Goal: Task Accomplishment & Management: Manage account settings

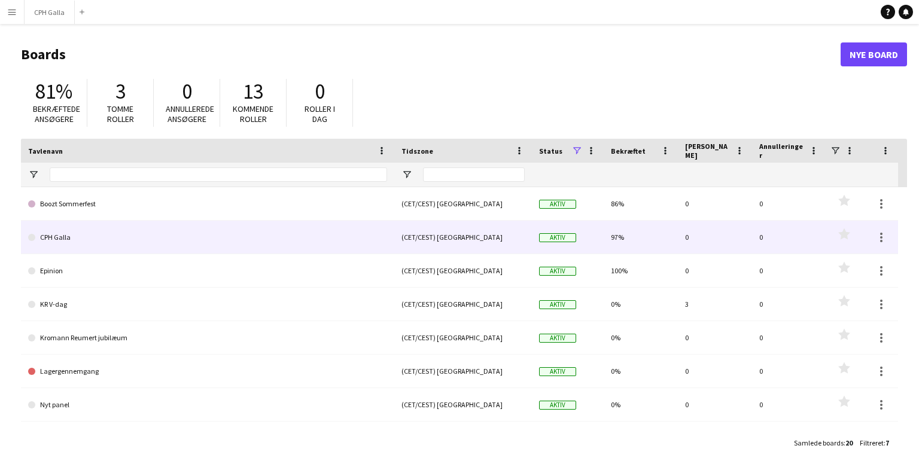
click at [88, 251] on link "CPH Galla" at bounding box center [207, 238] width 359 height 34
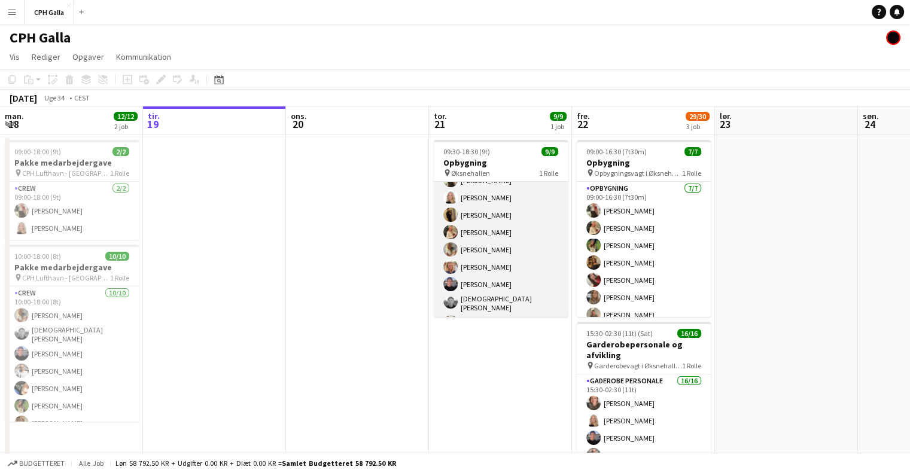
scroll to position [44, 0]
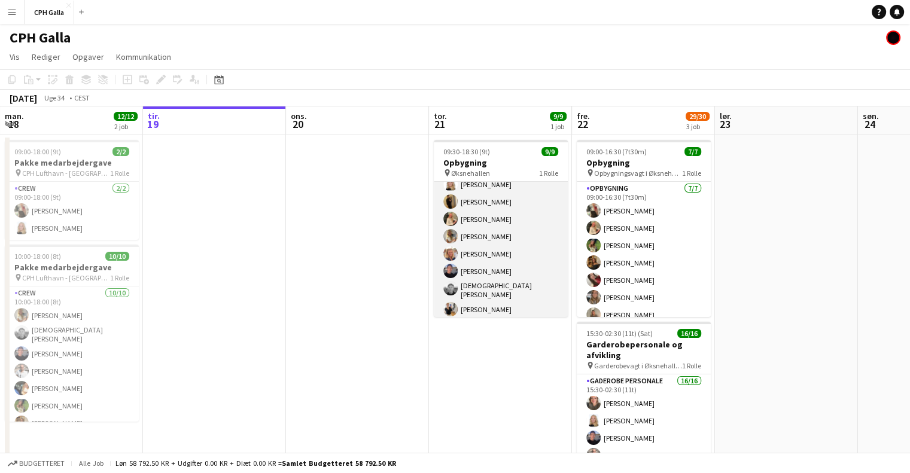
click at [490, 241] on app-card-role "Opbygning [DATE] 09:30-18:30 (9t) [PERSON_NAME] [PERSON_NAME] [PERSON_NAME] [PE…" at bounding box center [501, 229] width 134 height 183
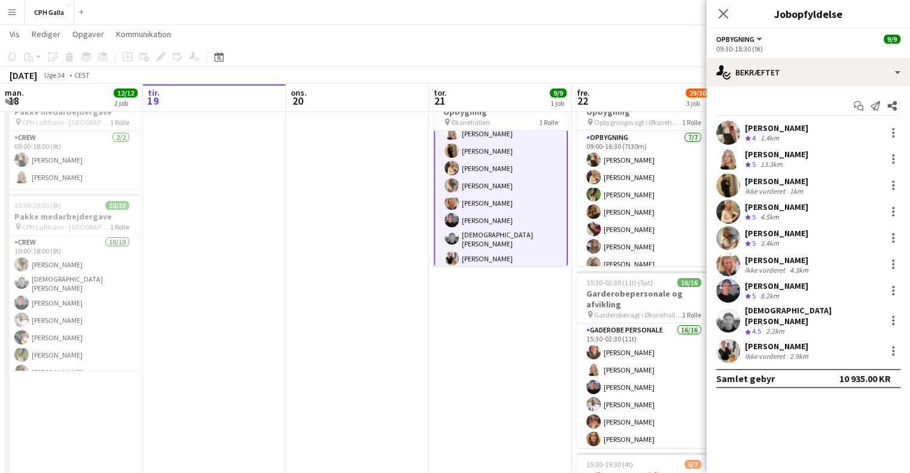
scroll to position [0, 0]
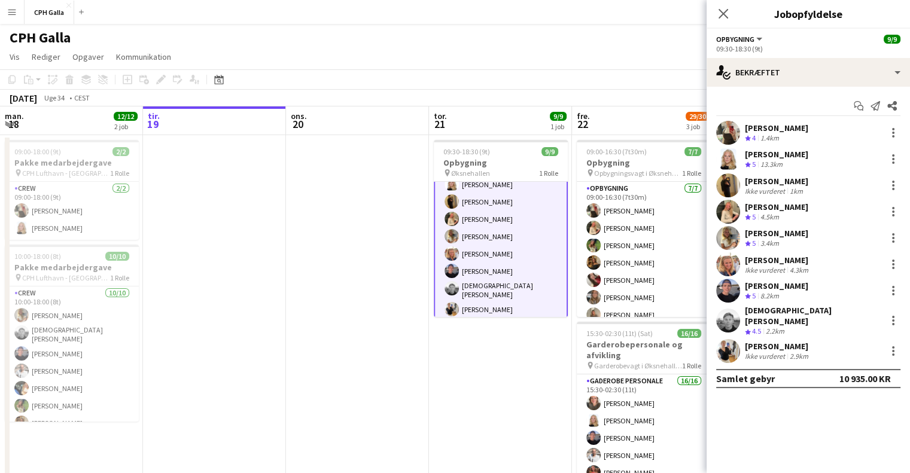
click at [762, 126] on div "[PERSON_NAME]" at bounding box center [776, 128] width 63 height 11
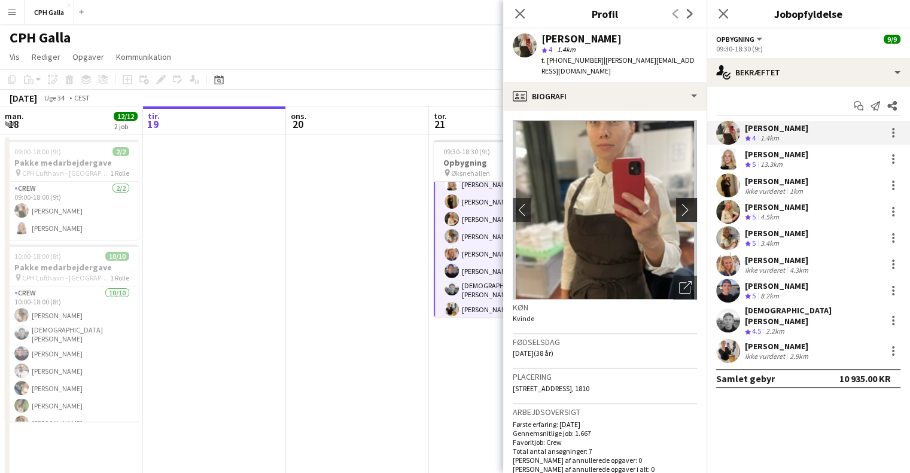
click at [679, 203] on app-icon "chevron-right" at bounding box center [688, 209] width 19 height 13
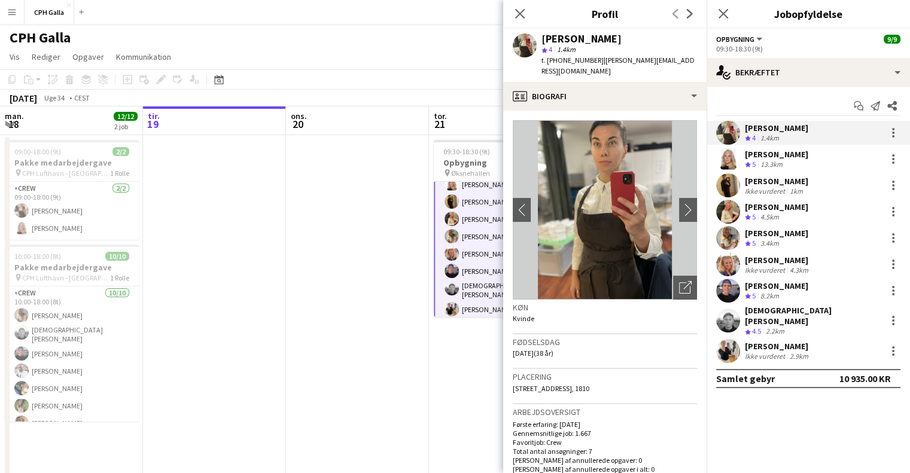
click at [730, 342] on app-user-avatar at bounding box center [728, 351] width 24 height 24
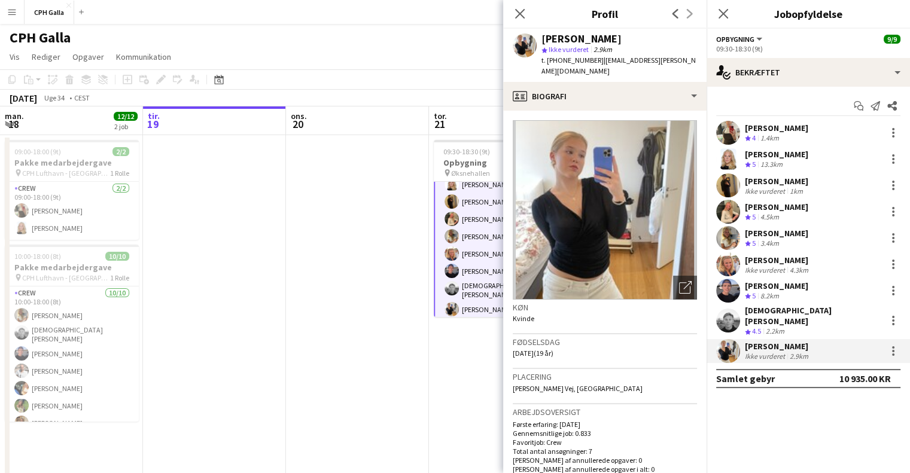
click at [772, 314] on div "[DEMOGRAPHIC_DATA][PERSON_NAME]" at bounding box center [813, 316] width 136 height 22
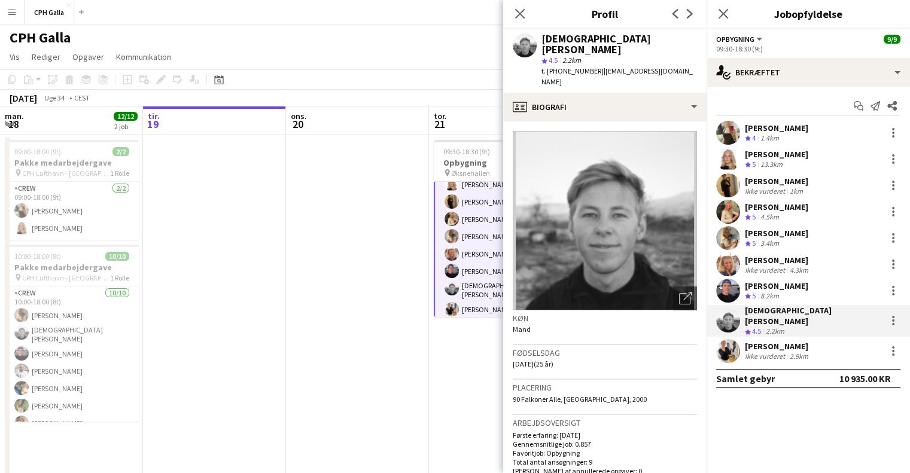
scroll to position [0, 287]
click at [400, 275] on app-date-cell at bounding box center [356, 420] width 143 height 570
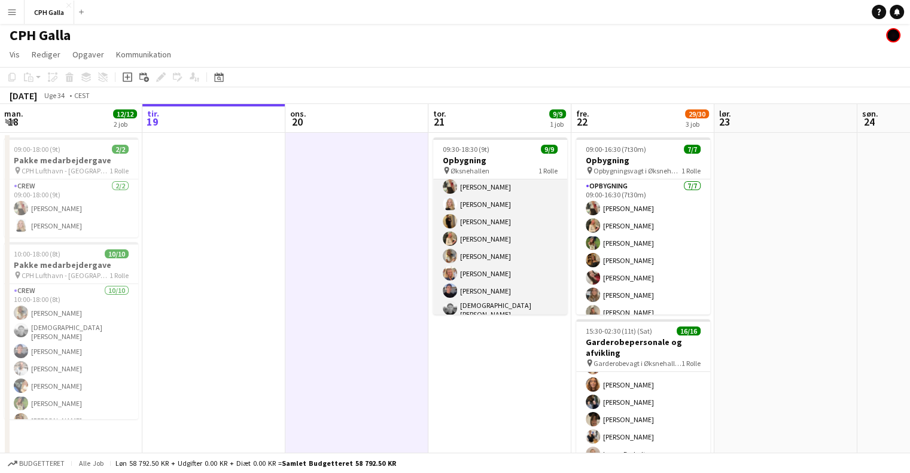
scroll to position [22, 0]
click at [472, 236] on app-card-role "Opbygning [DATE] 09:30-18:30 (9t) [PERSON_NAME] [PERSON_NAME] [PERSON_NAME] [PE…" at bounding box center [500, 268] width 134 height 183
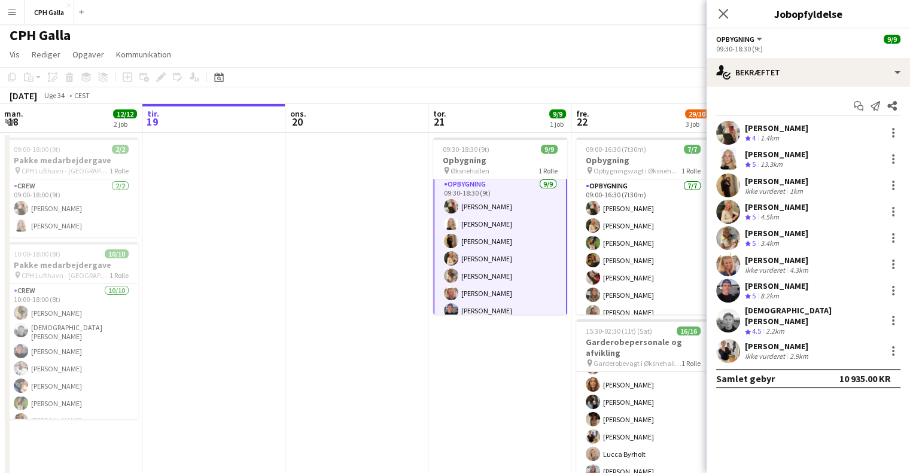
scroll to position [4, 0]
click at [771, 188] on div "Ikke vurderet" at bounding box center [766, 191] width 42 height 9
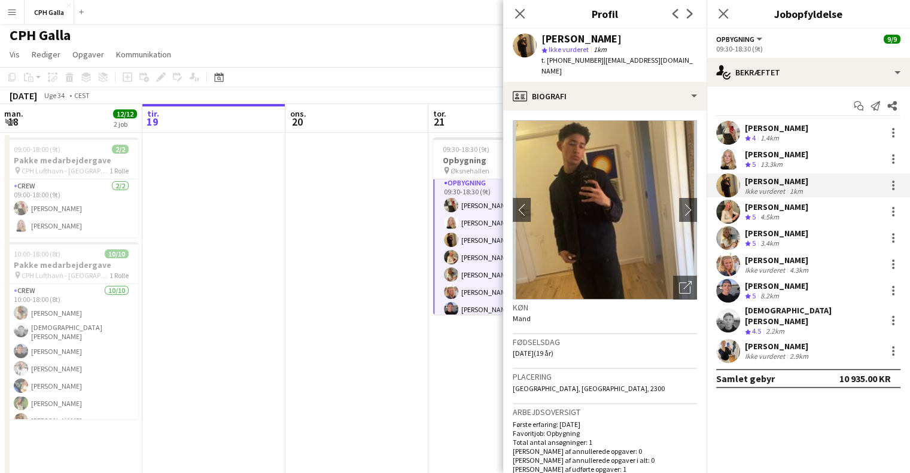
click at [788, 127] on div "[PERSON_NAME]" at bounding box center [776, 128] width 63 height 11
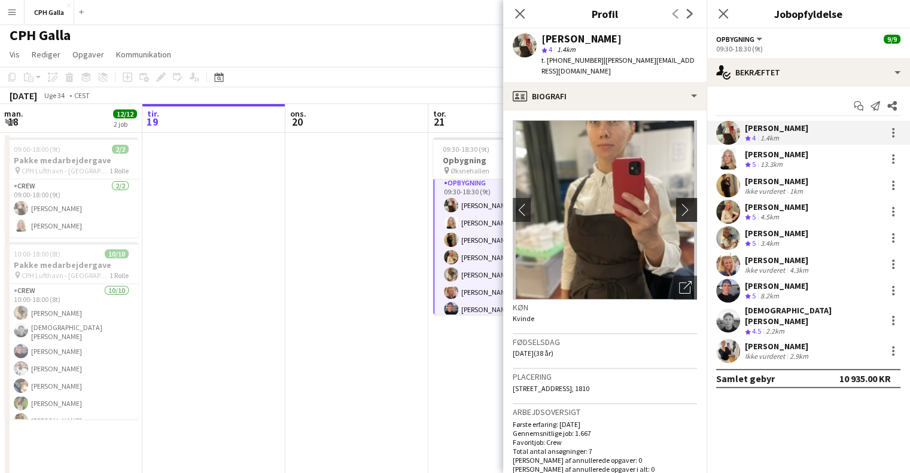
click at [684, 204] on app-icon "chevron-right" at bounding box center [688, 209] width 19 height 13
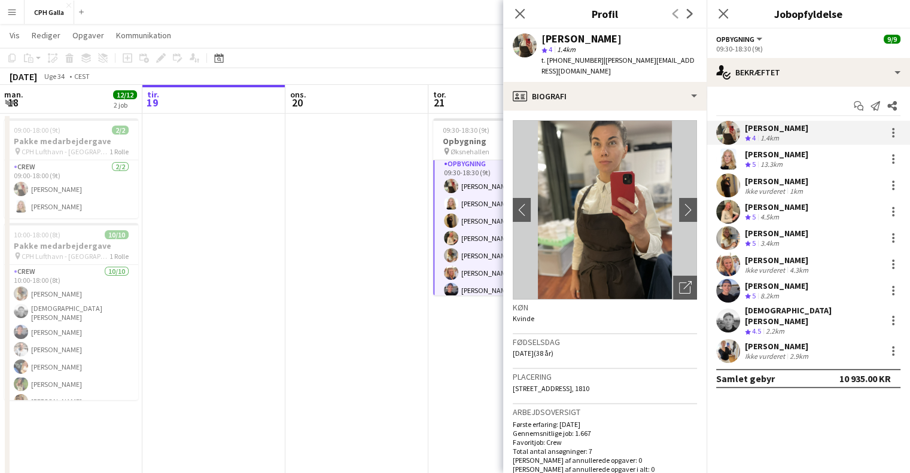
scroll to position [31, 0]
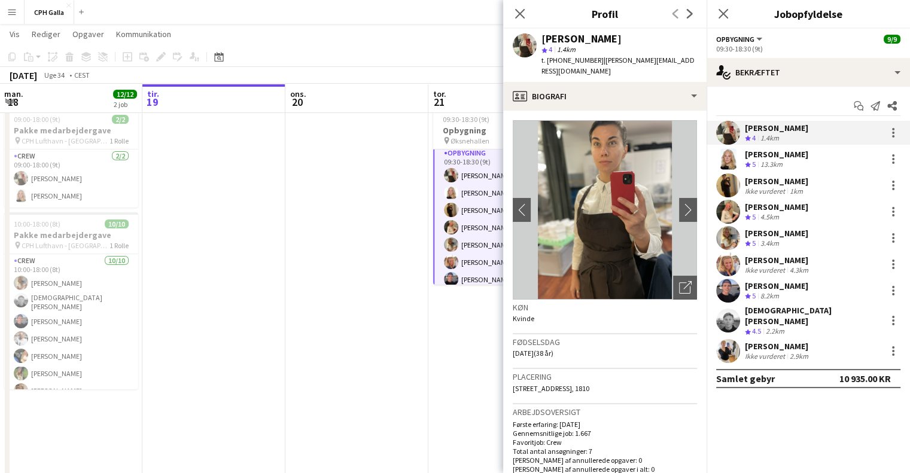
click at [363, 314] on app-date-cell at bounding box center [356, 388] width 143 height 570
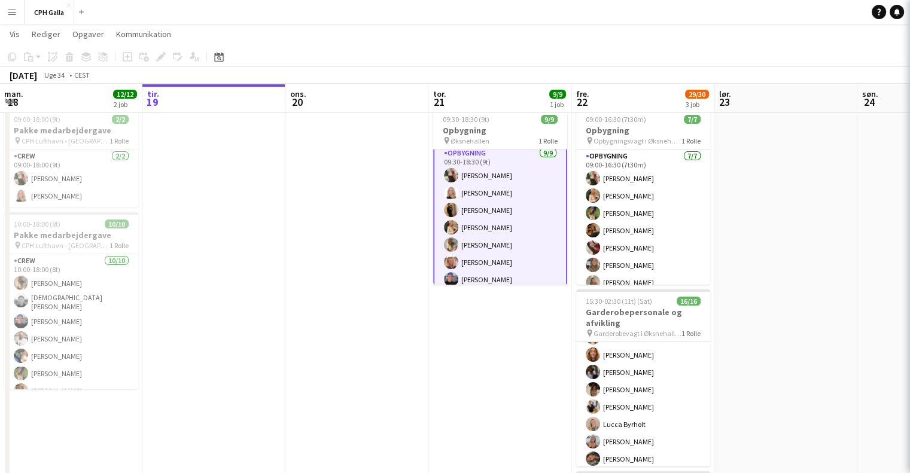
scroll to position [3, 0]
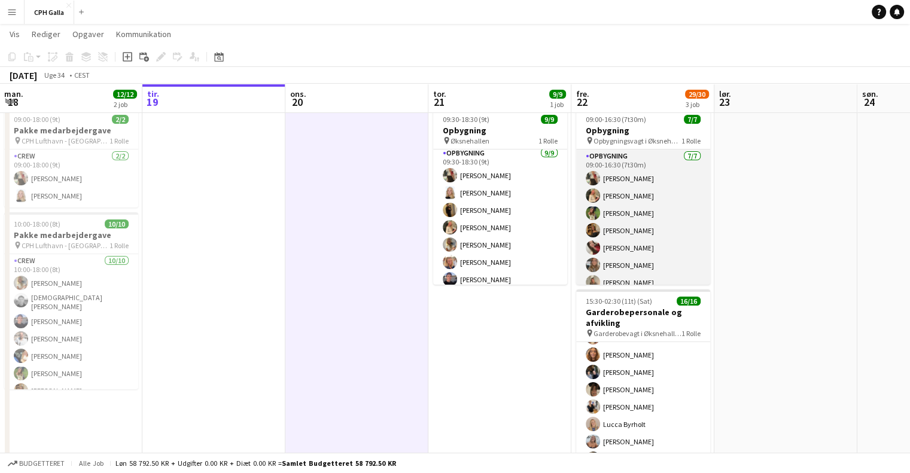
click at [627, 211] on app-card-role "Opbygning [DATE] 09:00-16:30 (7t30m) [PERSON_NAME] [PERSON_NAME] [PERSON_NAME] …" at bounding box center [643, 222] width 134 height 145
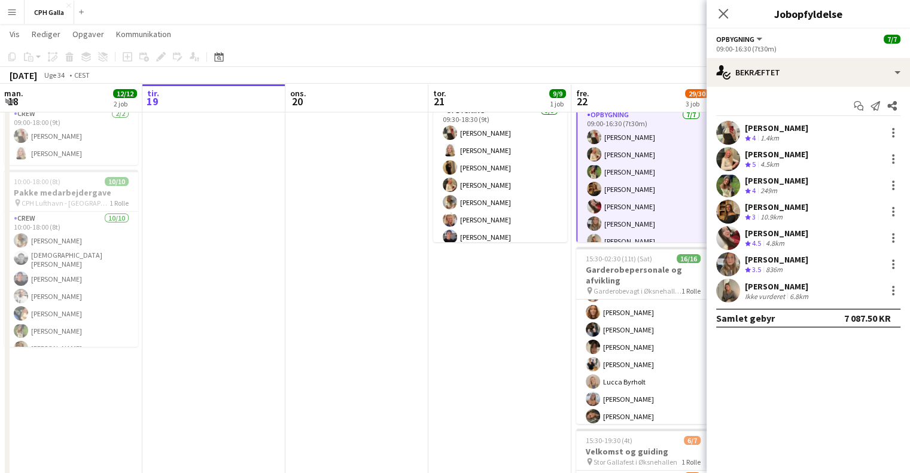
scroll to position [72, 0]
click at [784, 178] on div "[PERSON_NAME]" at bounding box center [776, 180] width 63 height 11
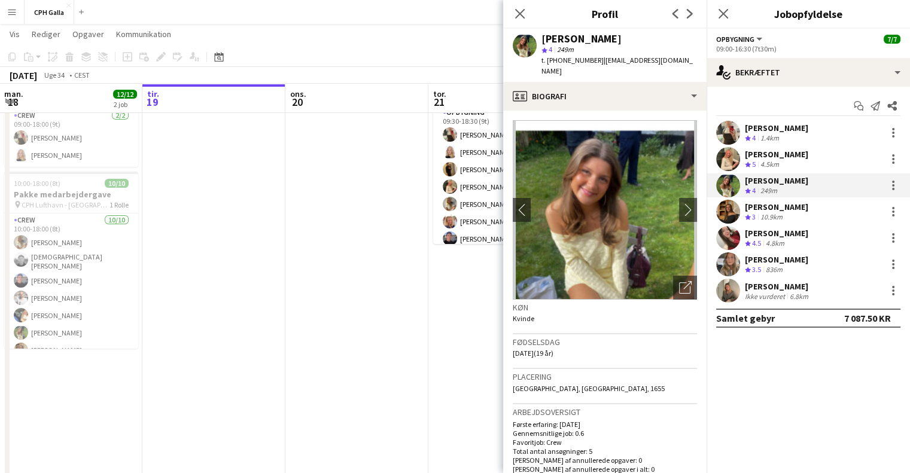
click at [779, 205] on div "[PERSON_NAME]" at bounding box center [776, 207] width 63 height 11
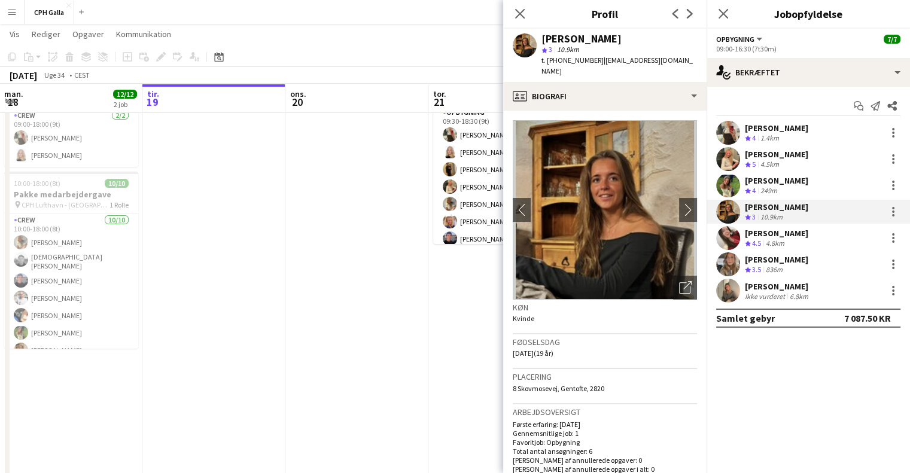
click at [777, 256] on div "[PERSON_NAME]" at bounding box center [776, 259] width 63 height 11
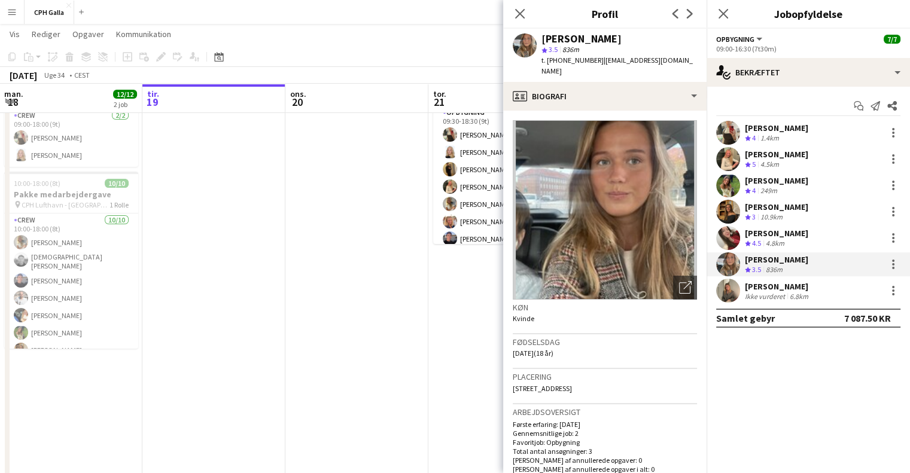
click at [779, 287] on div "[PERSON_NAME]" at bounding box center [778, 286] width 66 height 11
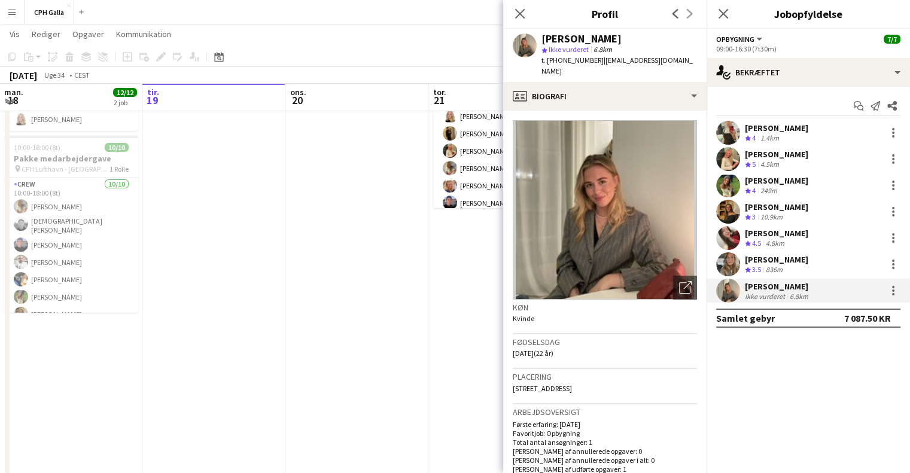
scroll to position [93, 0]
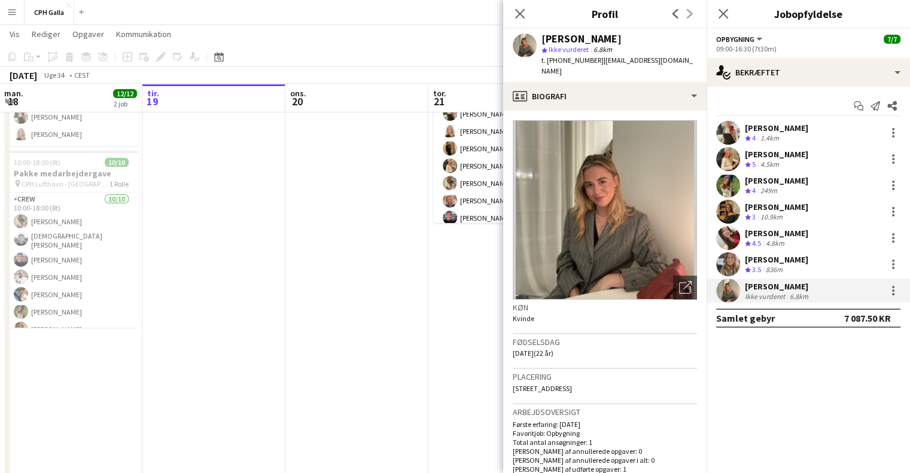
click at [787, 246] on div "4.8km" at bounding box center [775, 244] width 23 height 10
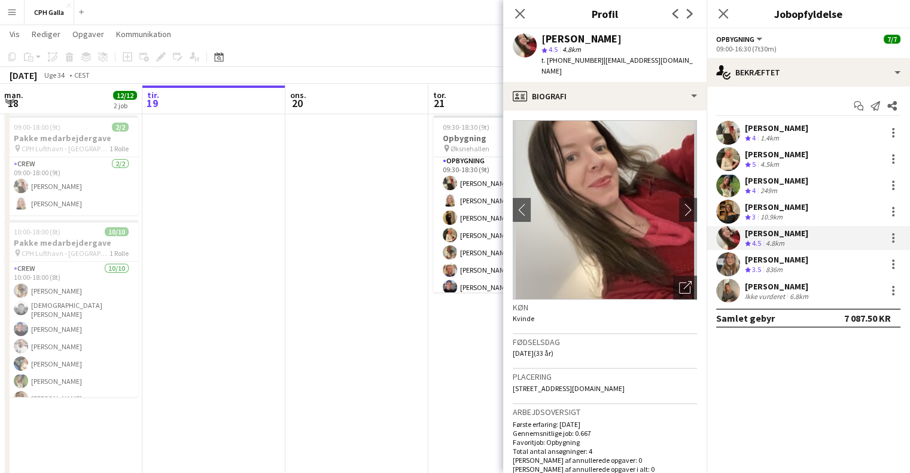
scroll to position [23, 0]
click at [392, 277] on app-date-cell at bounding box center [356, 396] width 143 height 570
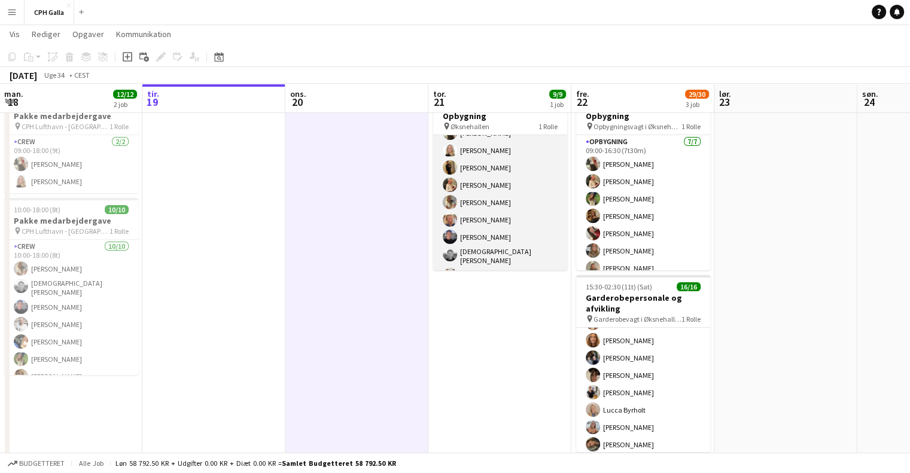
scroll to position [29, 0]
